Goal: Transaction & Acquisition: Book appointment/travel/reservation

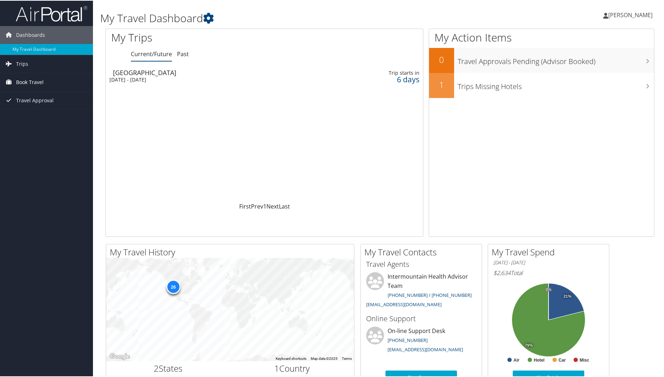
click at [38, 80] on span "Book Travel" at bounding box center [30, 82] width 28 height 18
click at [41, 116] on link "Book/Manage Online Trips" at bounding box center [46, 117] width 93 height 11
